Goal: Browse casually: Explore the website without a specific task or goal

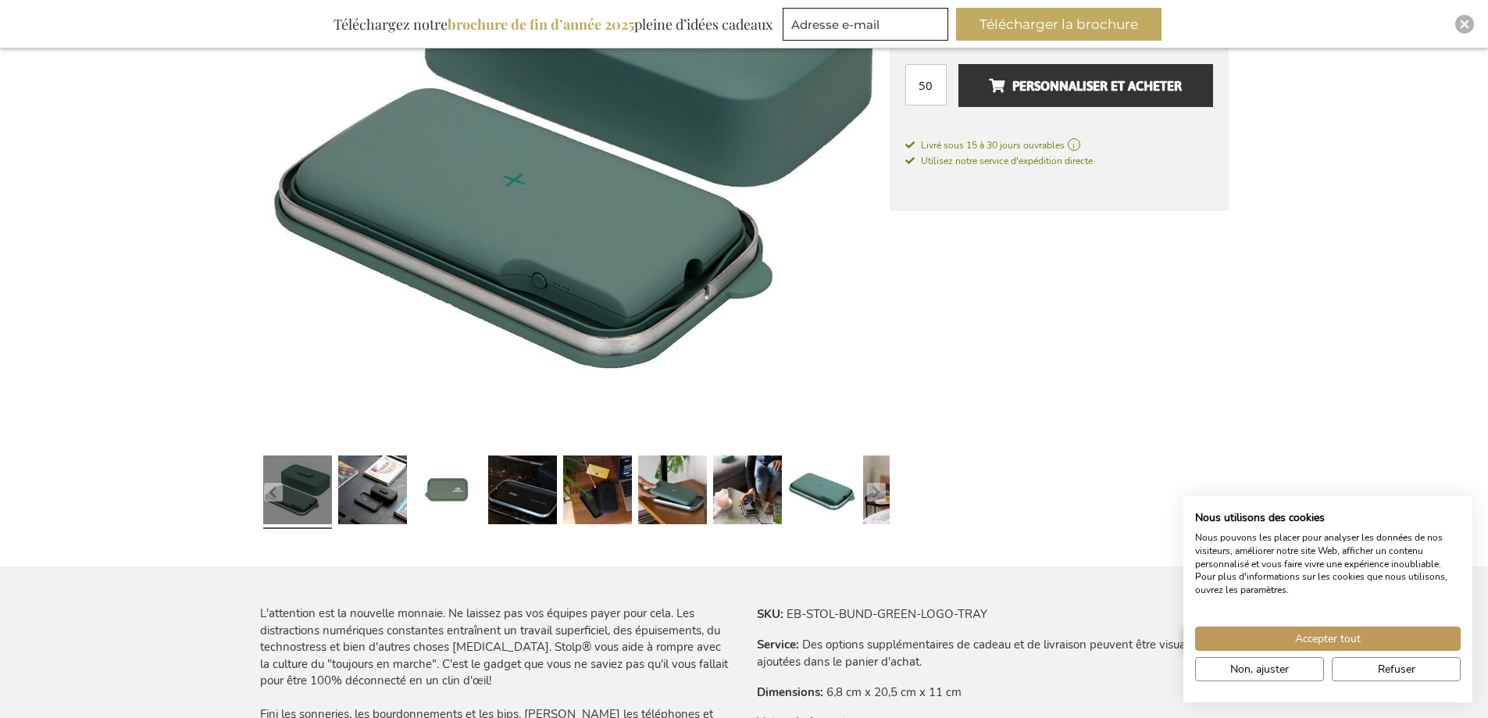
scroll to position [439, 0]
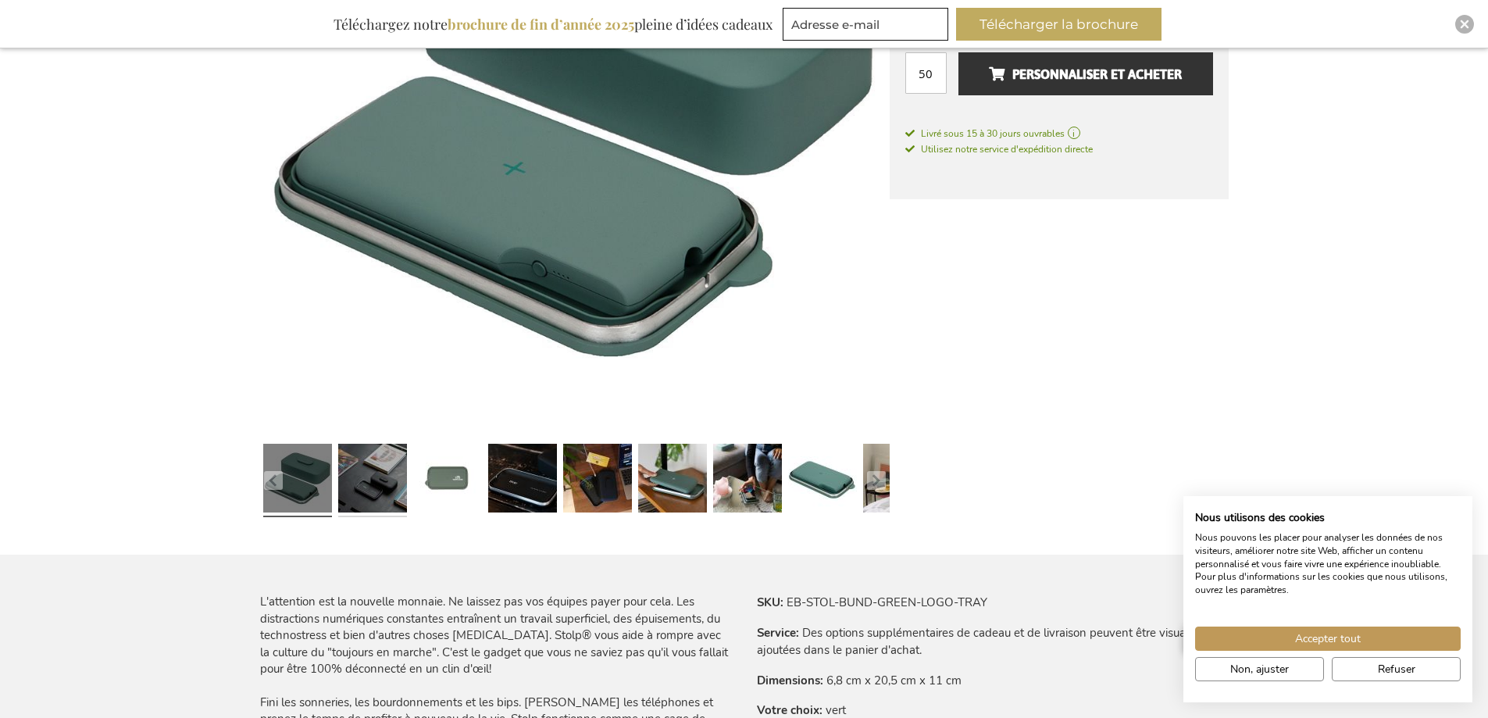
click at [362, 485] on link at bounding box center [372, 480] width 69 height 86
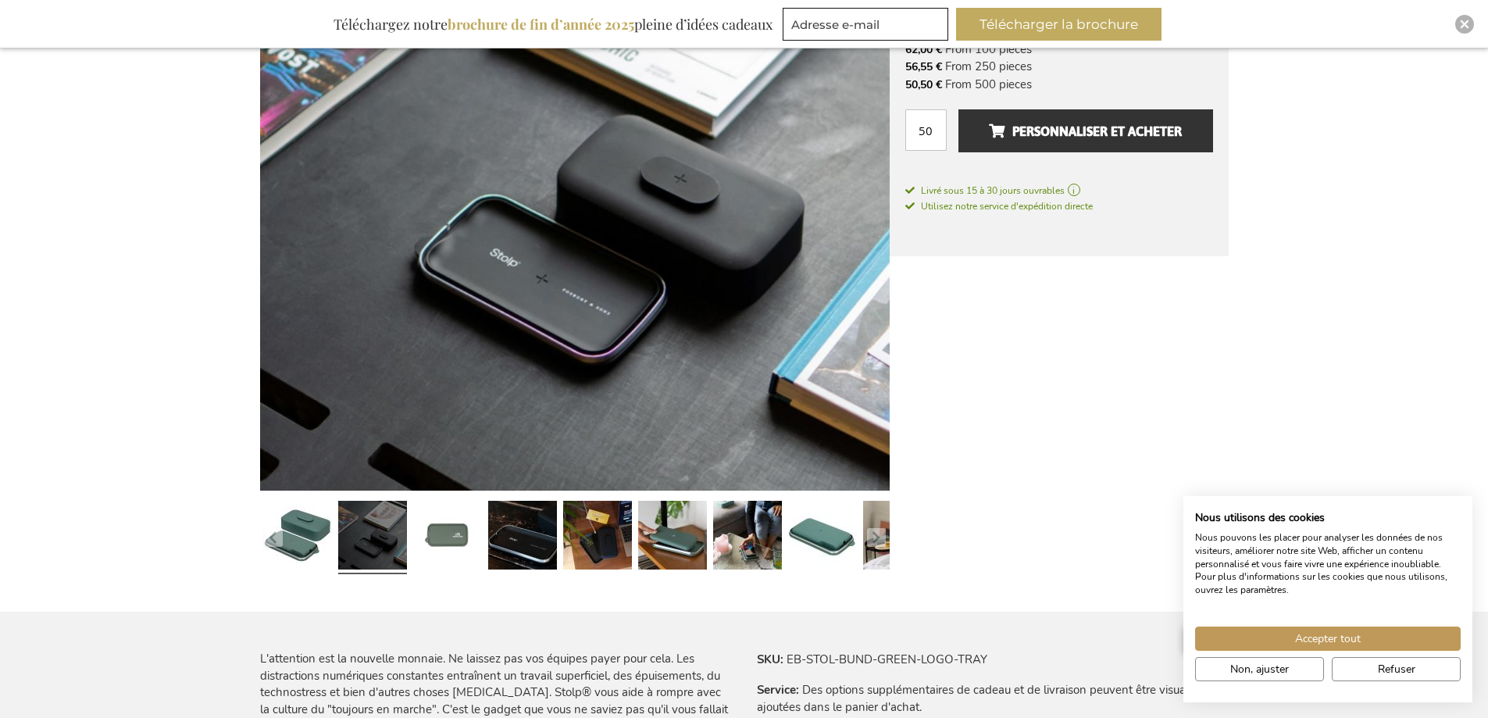
scroll to position [361, 0]
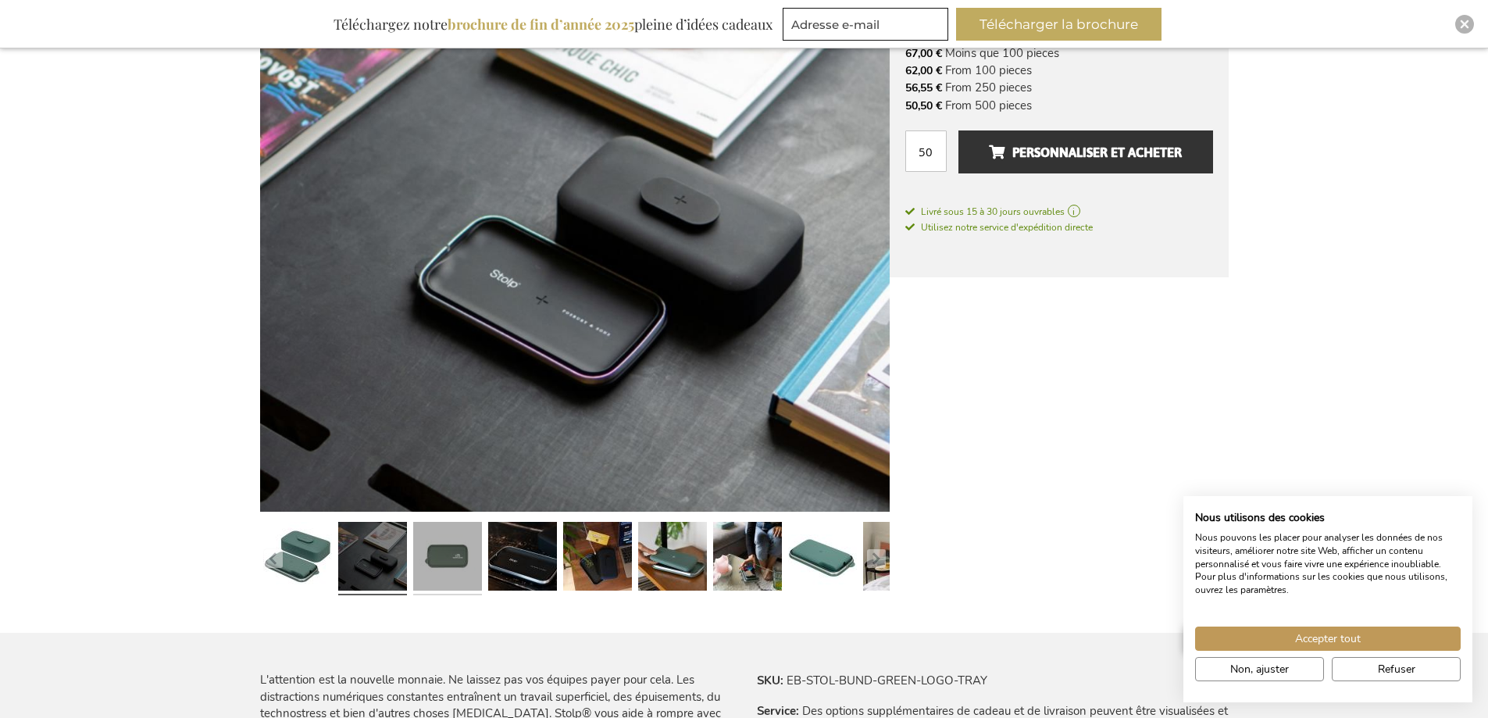
click at [440, 544] on link at bounding box center [447, 558] width 69 height 86
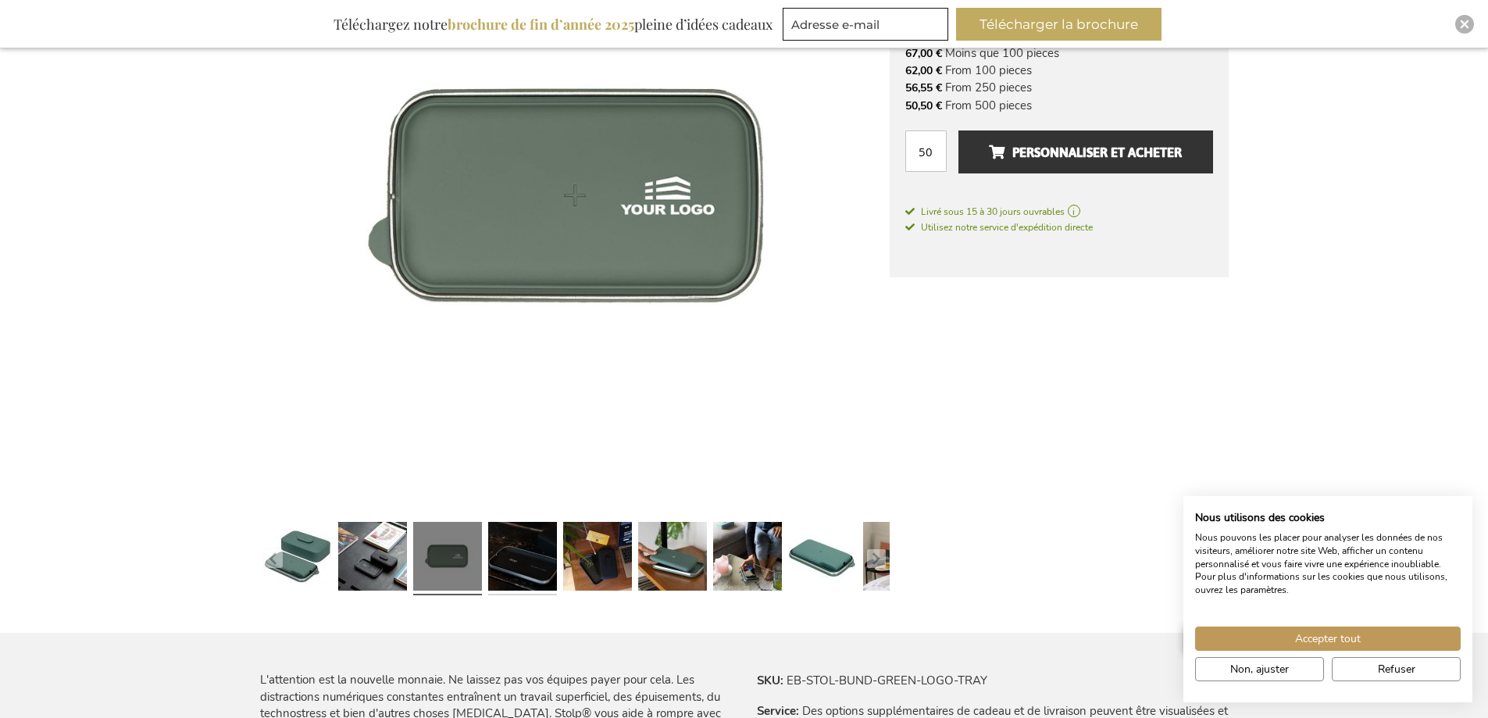
click at [539, 562] on link at bounding box center [522, 558] width 69 height 86
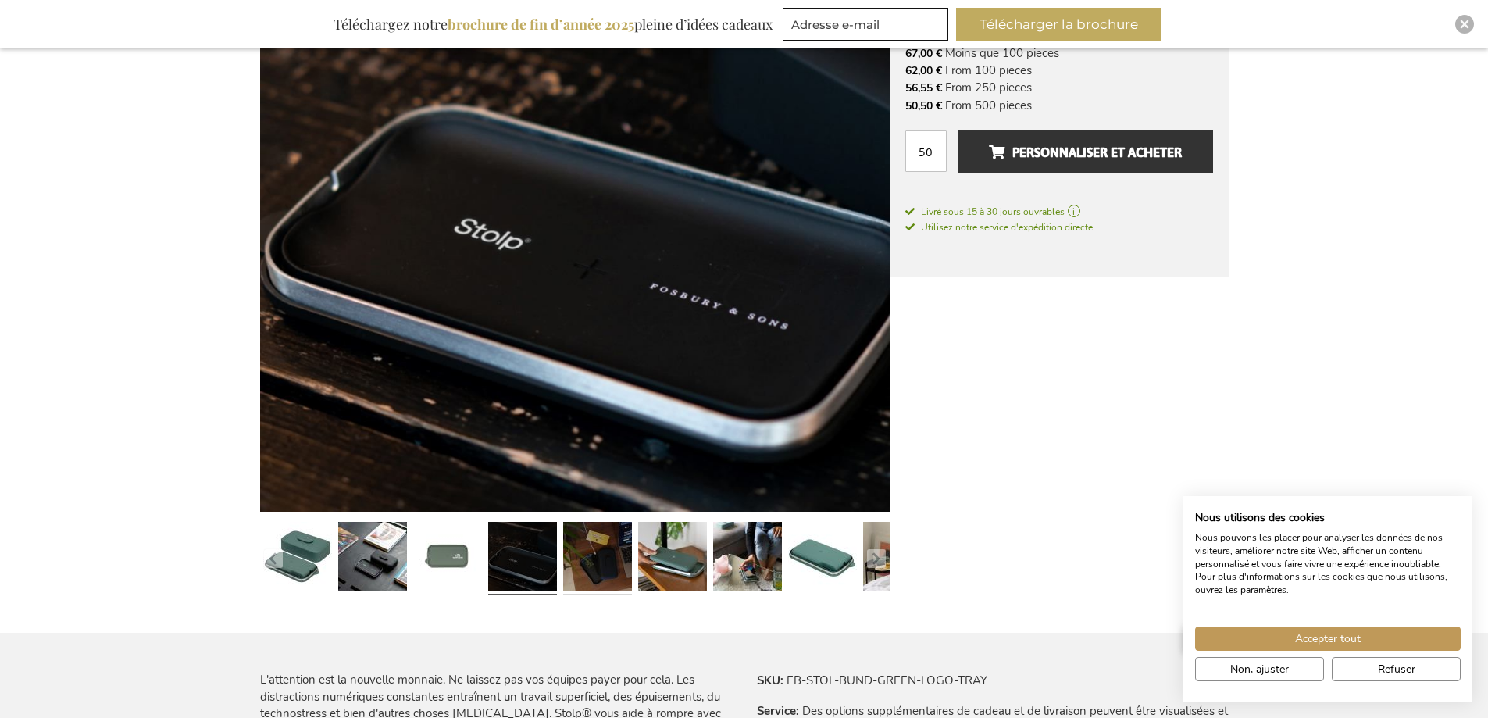
drag, startPoint x: 590, startPoint y: 560, endPoint x: 622, endPoint y: 555, distance: 32.4
click at [590, 560] on link at bounding box center [597, 558] width 69 height 86
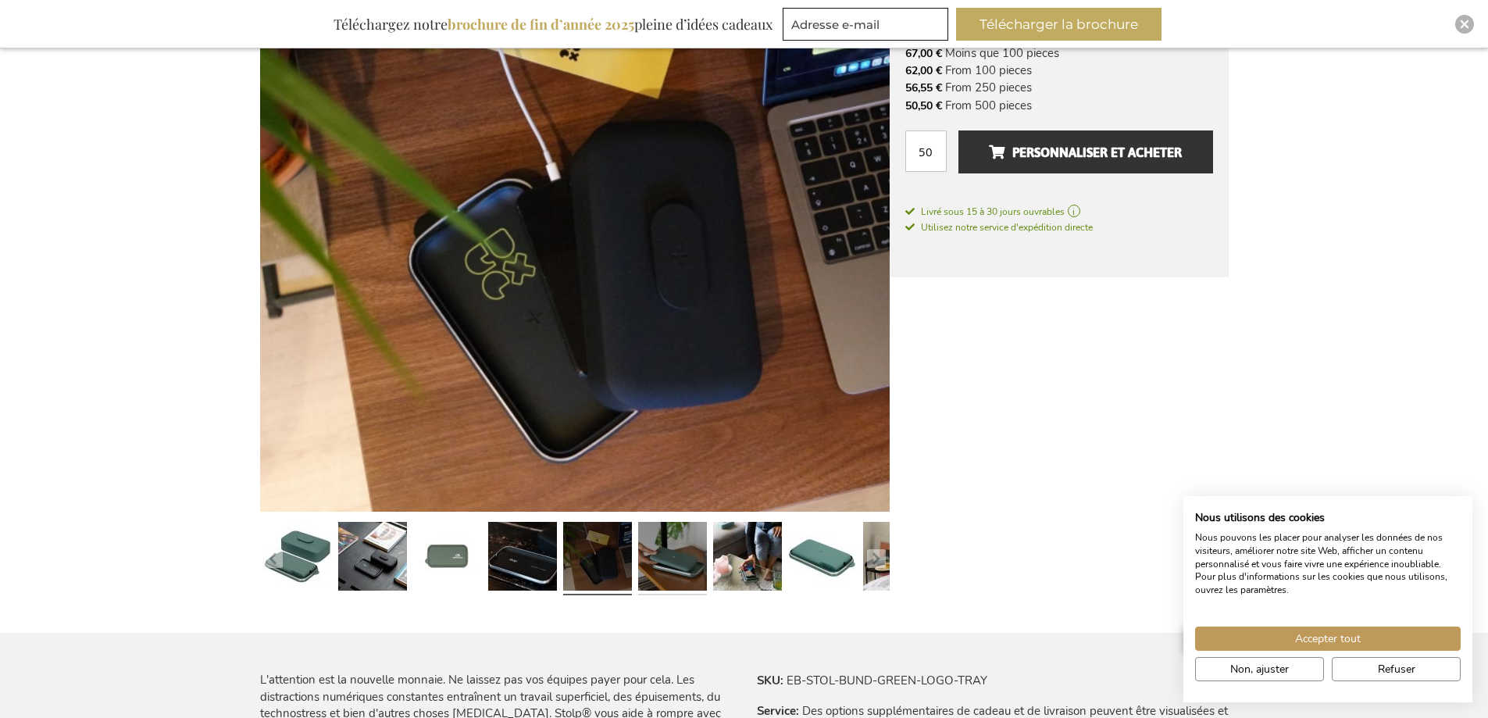
click at [661, 555] on link at bounding box center [672, 558] width 69 height 86
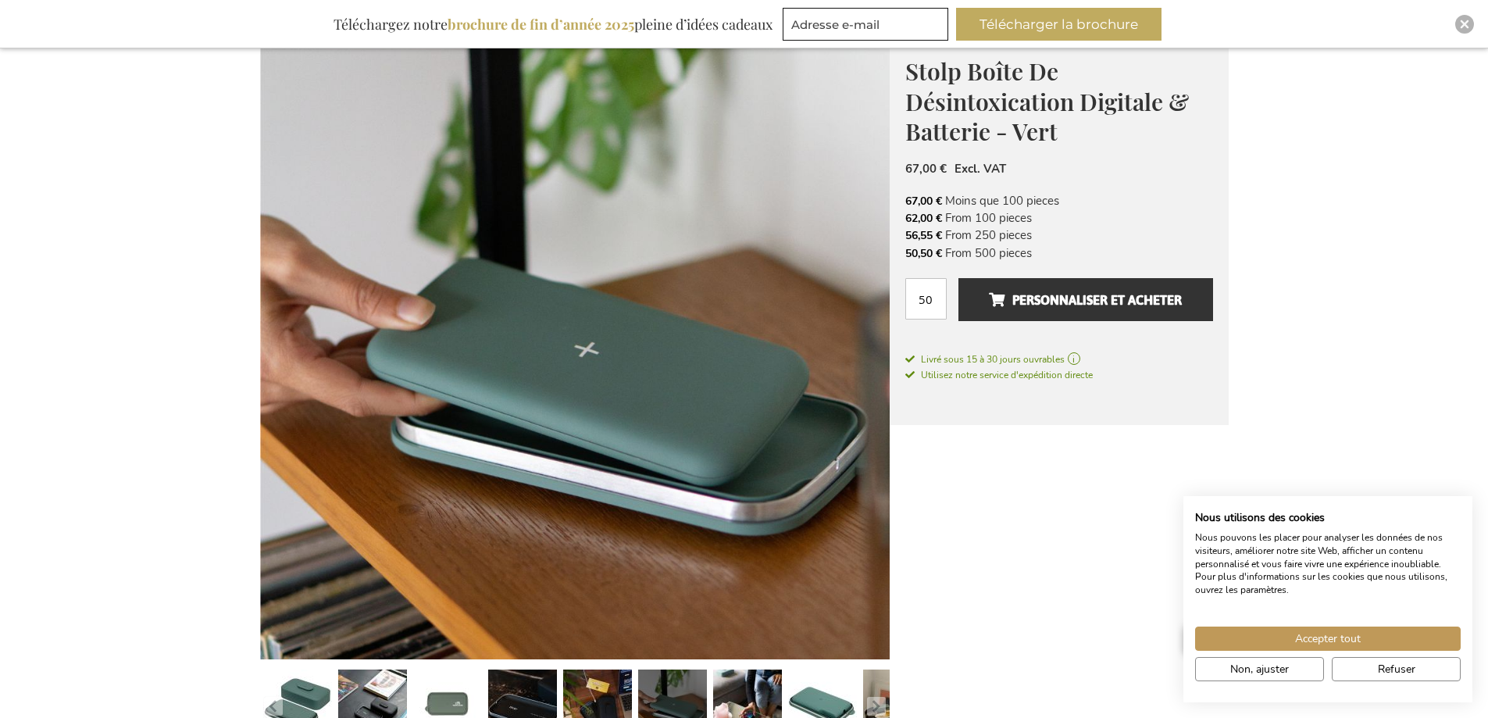
scroll to position [517, 0]
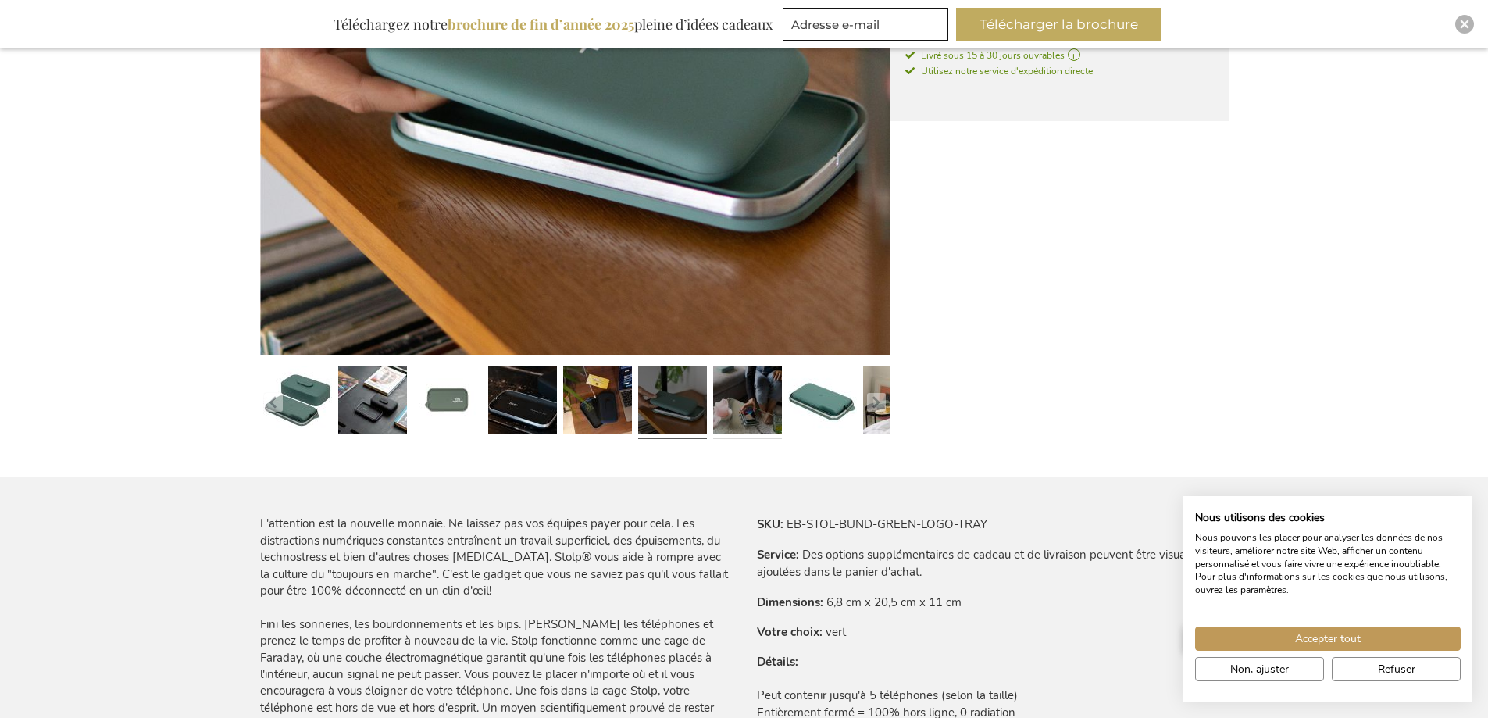
click at [751, 388] on link at bounding box center [747, 402] width 69 height 86
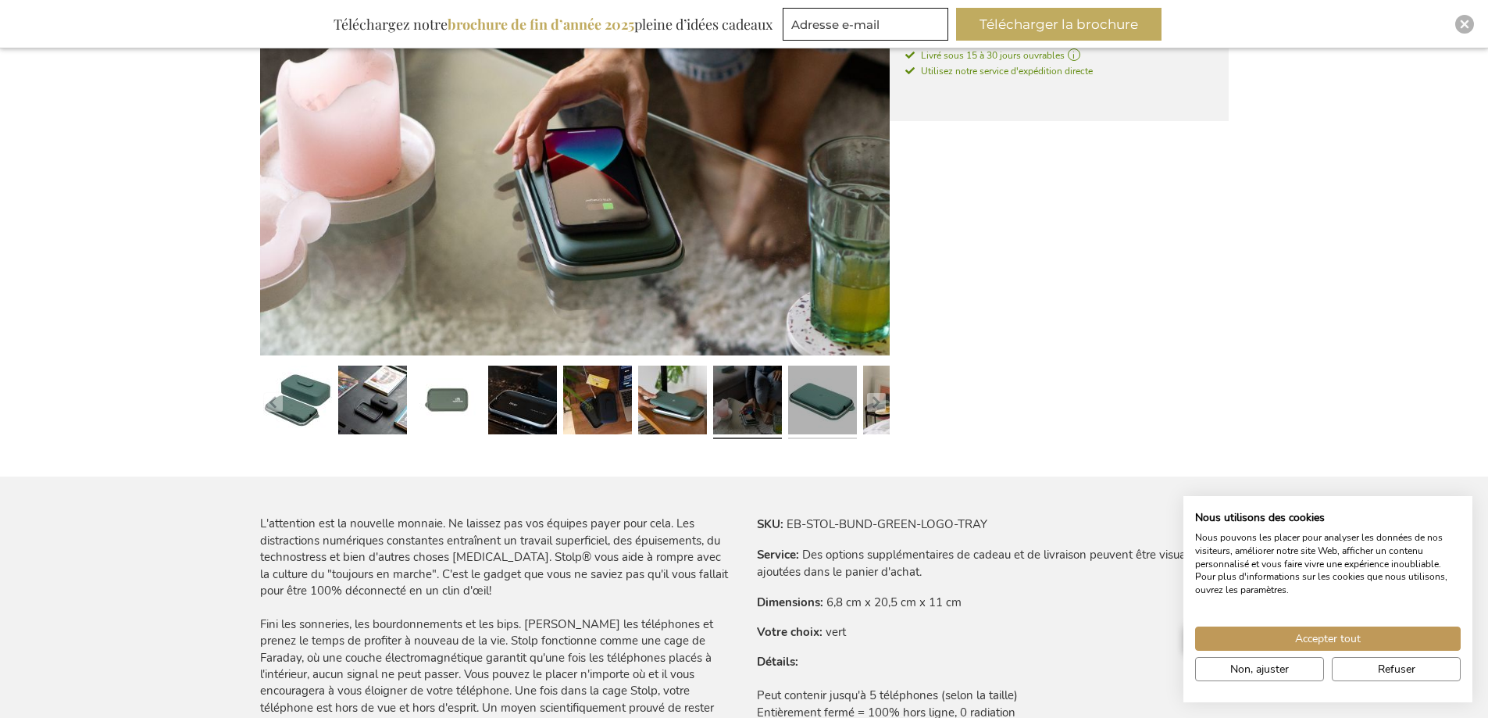
click at [819, 388] on link at bounding box center [822, 402] width 69 height 86
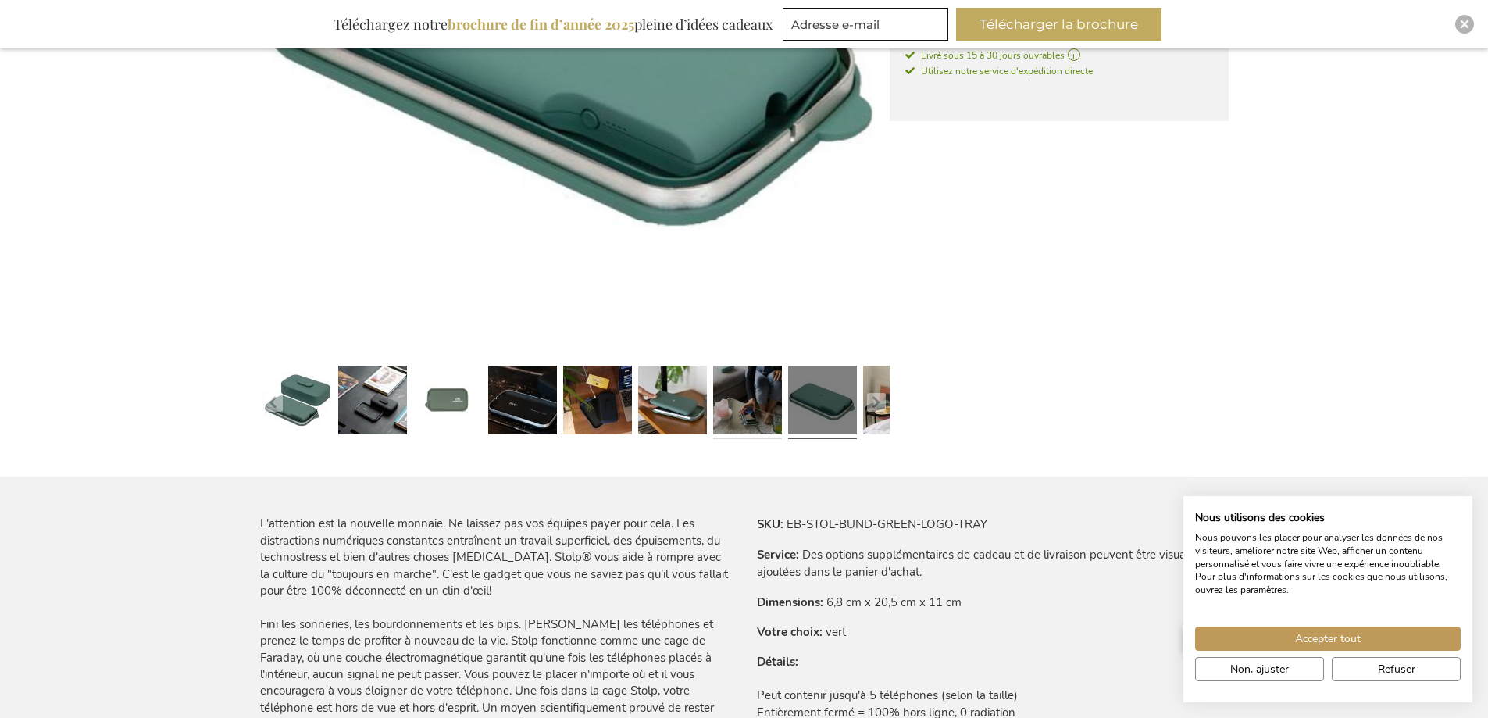
click at [752, 399] on link at bounding box center [747, 402] width 69 height 86
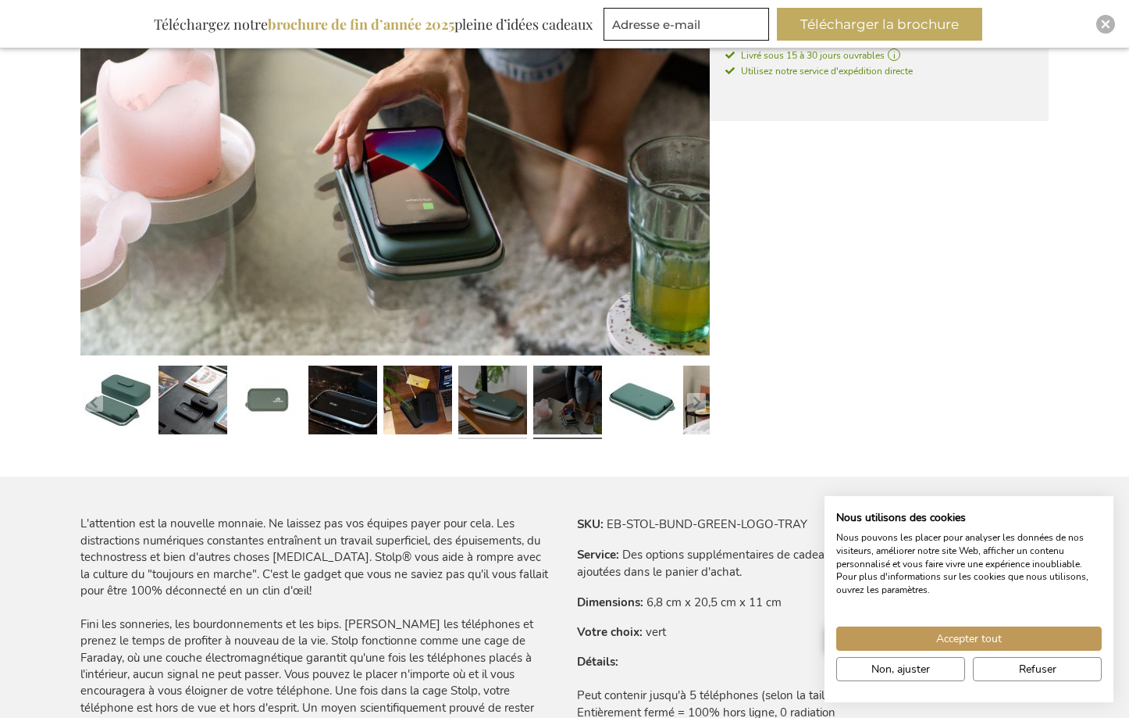
click at [499, 419] on link at bounding box center [492, 402] width 69 height 86
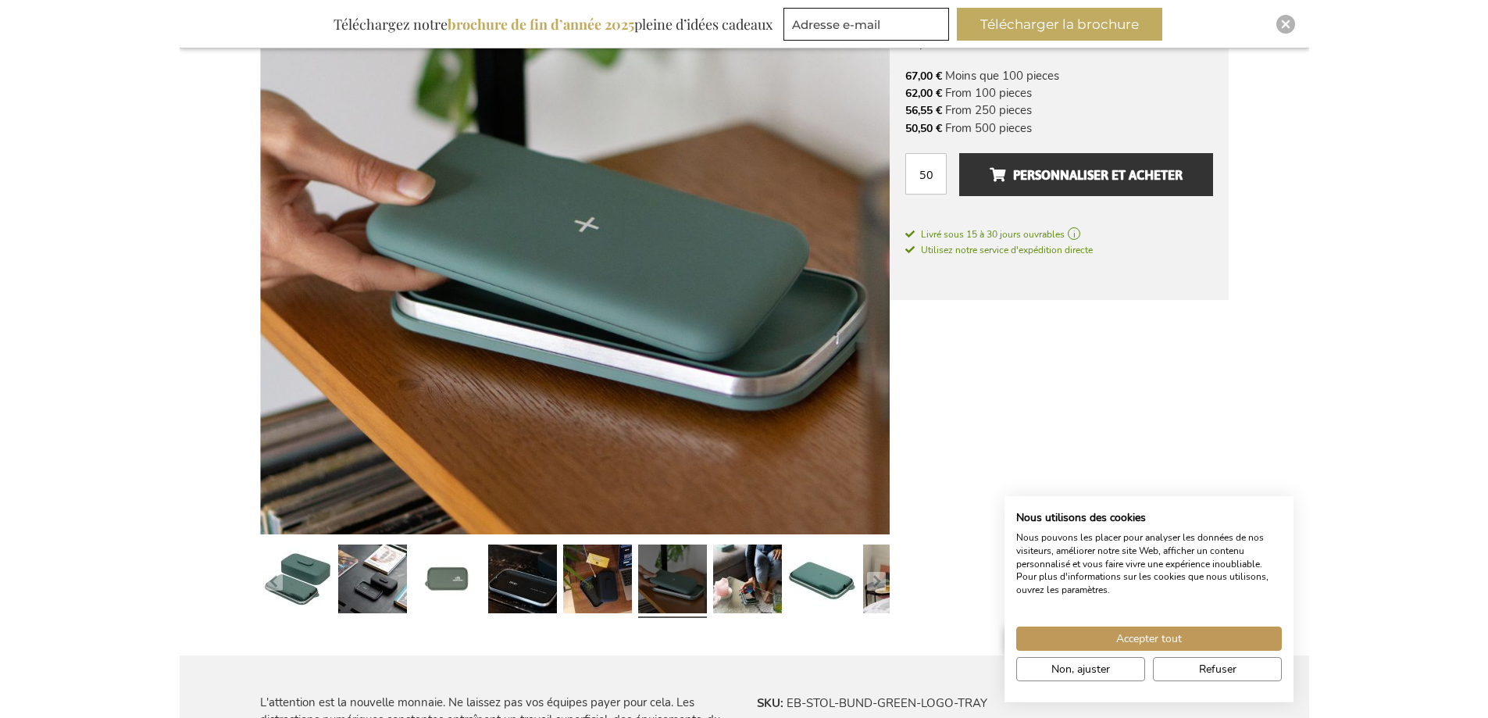
scroll to position [312, 0]
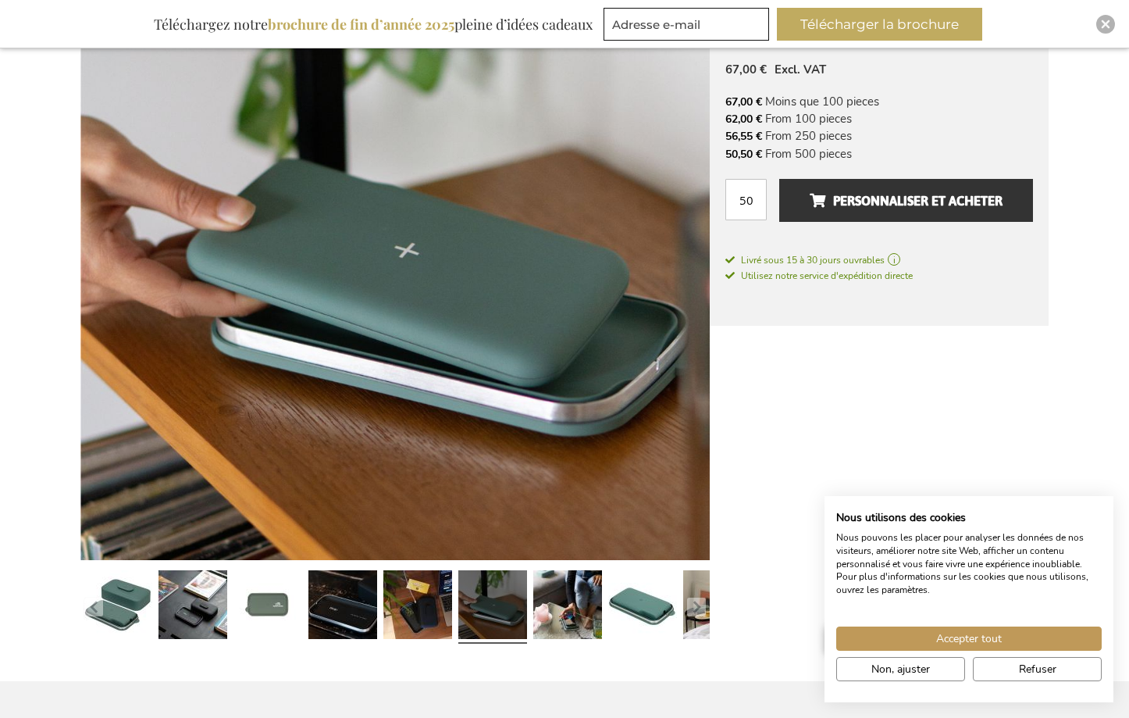
click at [1098, 17] on div "Inspiratiebrochure Téléchargez notre brochure de fin d’année 2025 pleine d’idée…" at bounding box center [564, 24] width 1129 height 48
